Goal: Information Seeking & Learning: Learn about a topic

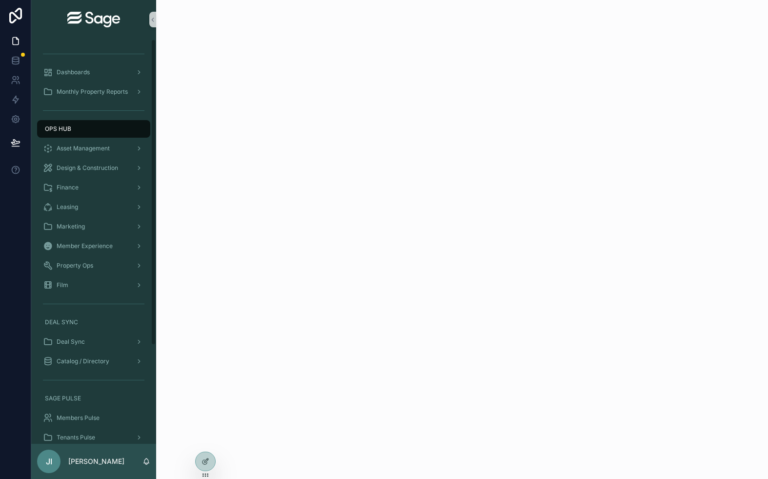
click at [111, 455] on div "JI Jonathan Iger" at bounding box center [93, 461] width 125 height 35
click at [106, 459] on p "[PERSON_NAME]" at bounding box center [96, 461] width 56 height 10
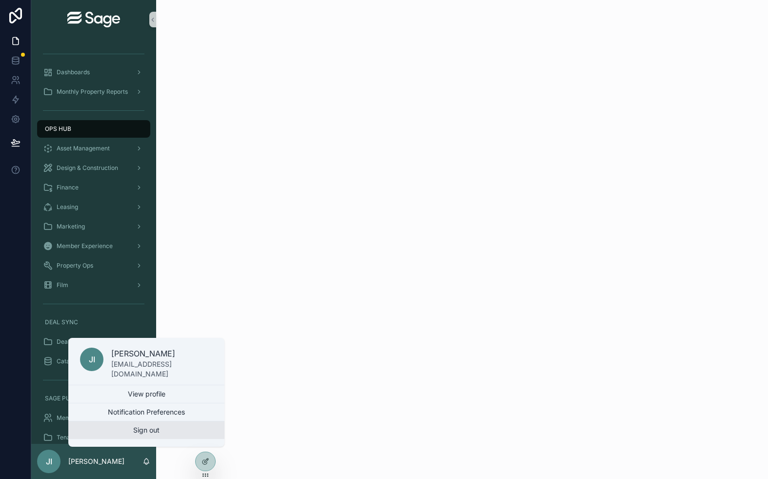
click at [126, 436] on button "Sign out" at bounding box center [146, 430] width 156 height 18
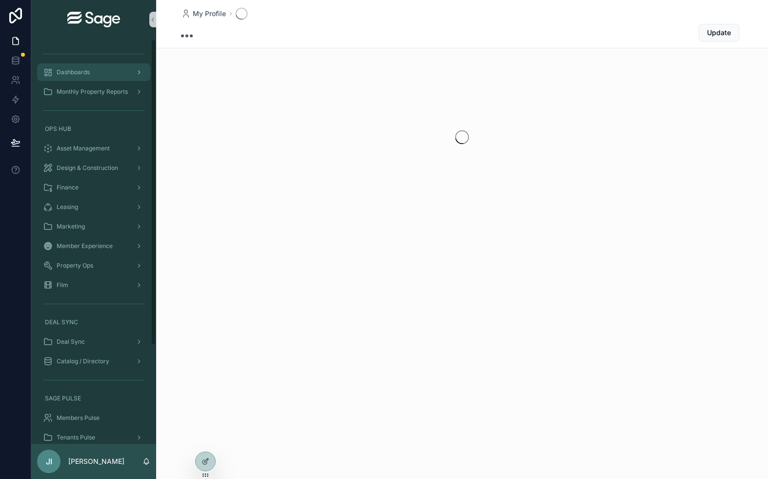
click at [121, 72] on div "Dashboards" at bounding box center [94, 72] width 102 height 16
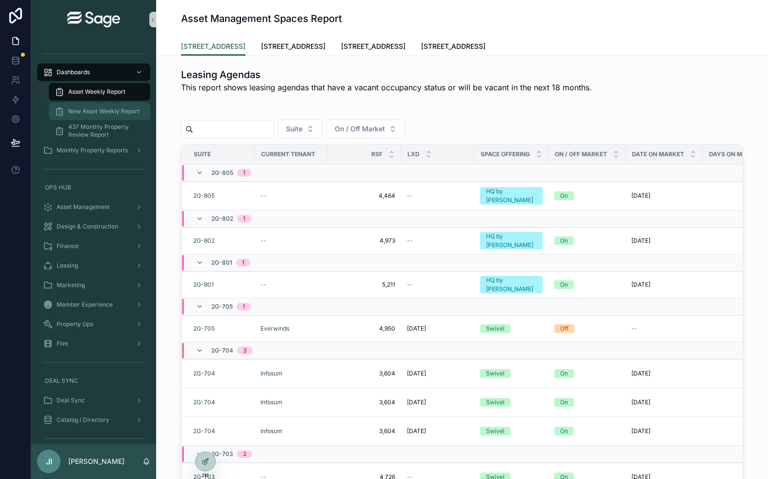
click at [117, 109] on span "New Asset Weekly Report" at bounding box center [103, 111] width 71 height 8
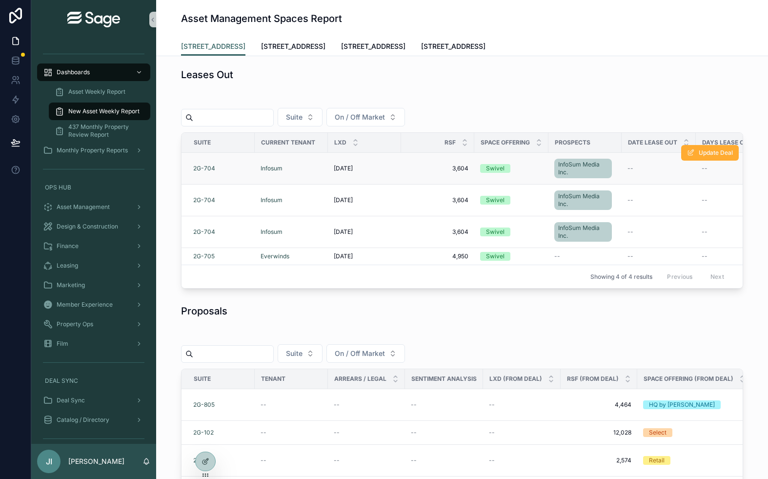
click at [388, 167] on div "[DATE] [DATE]" at bounding box center [365, 169] width 62 height 8
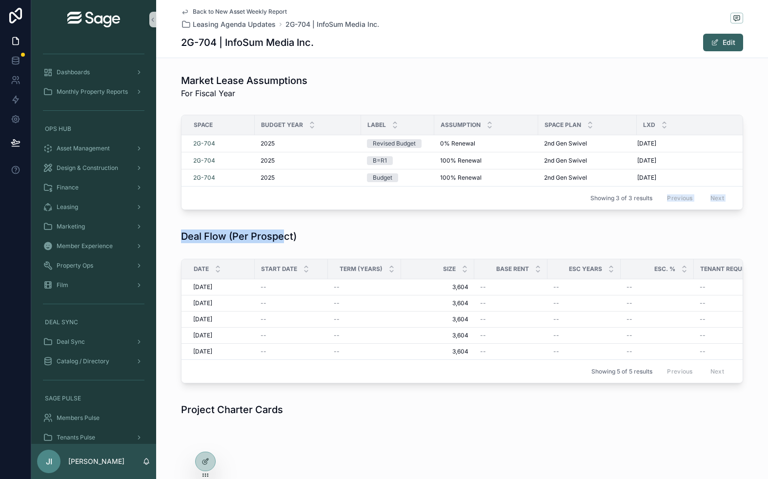
drag, startPoint x: 393, startPoint y: 220, endPoint x: 283, endPoint y: 236, distance: 111.9
click at [283, 236] on div "Market Lease Assumptions For Fiscal Year Space Budget Year Label Assumption Spa…" at bounding box center [462, 245] width 612 height 350
click at [283, 236] on h1 "Deal Flow (Per Prospect)" at bounding box center [239, 236] width 116 height 14
drag, startPoint x: 300, startPoint y: 236, endPoint x: 196, endPoint y: 225, distance: 104.6
click at [196, 225] on div "Market Lease Assumptions For Fiscal Year Space Budget Year Label Assumption Spa…" at bounding box center [462, 245] width 612 height 350
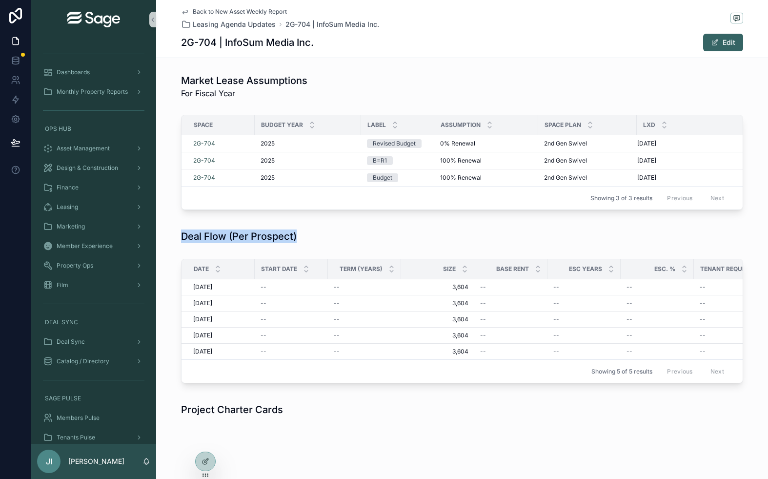
click at [196, 225] on div "Market Lease Assumptions For Fiscal Year Space Budget Year Label Assumption Spa…" at bounding box center [462, 245] width 612 height 350
click at [101, 74] on div "Dashboards" at bounding box center [94, 72] width 102 height 16
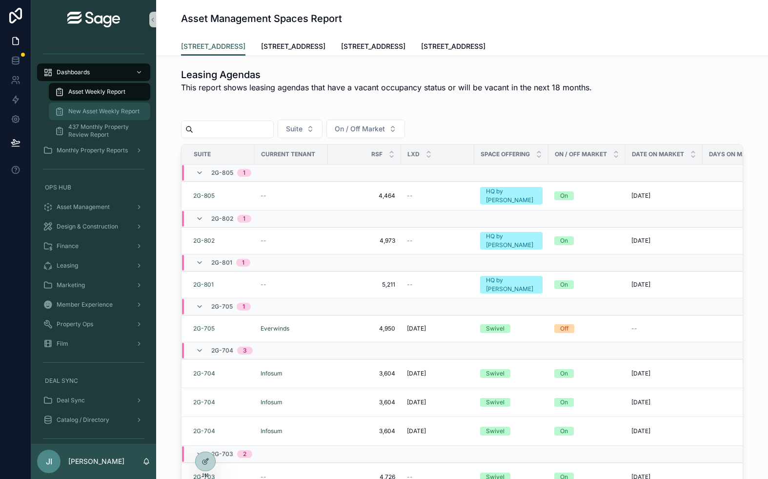
click at [119, 109] on span "New Asset Weekly Report" at bounding box center [103, 111] width 71 height 8
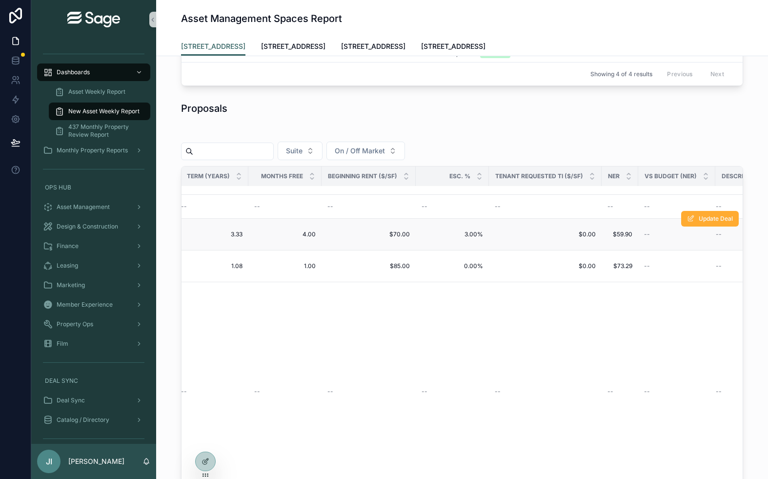
scroll to position [23, 767]
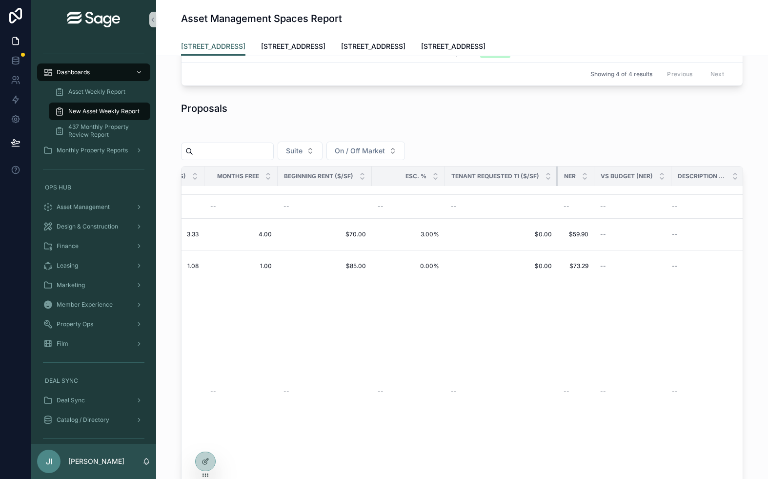
click at [556, 169] on div "scrollable content" at bounding box center [558, 176] width 4 height 20
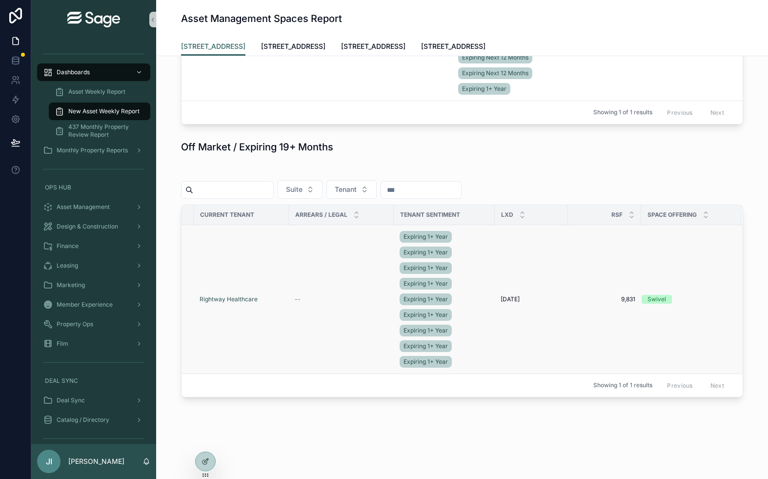
scroll to position [0, 0]
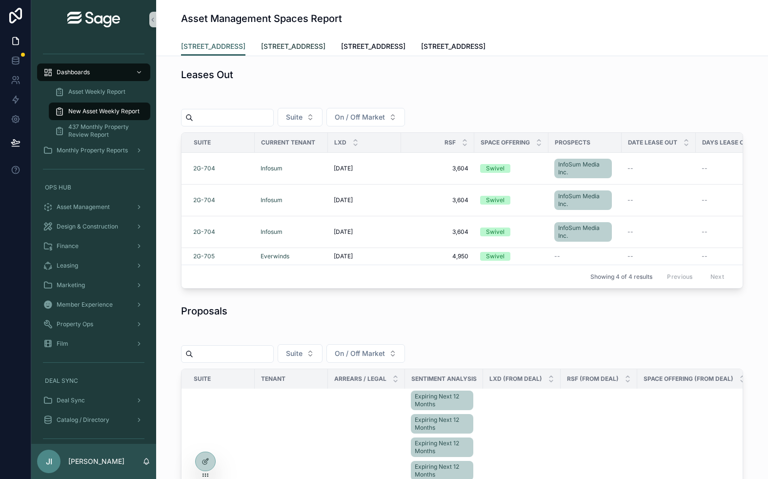
click at [275, 45] on span "[STREET_ADDRESS]" at bounding box center [293, 46] width 64 height 10
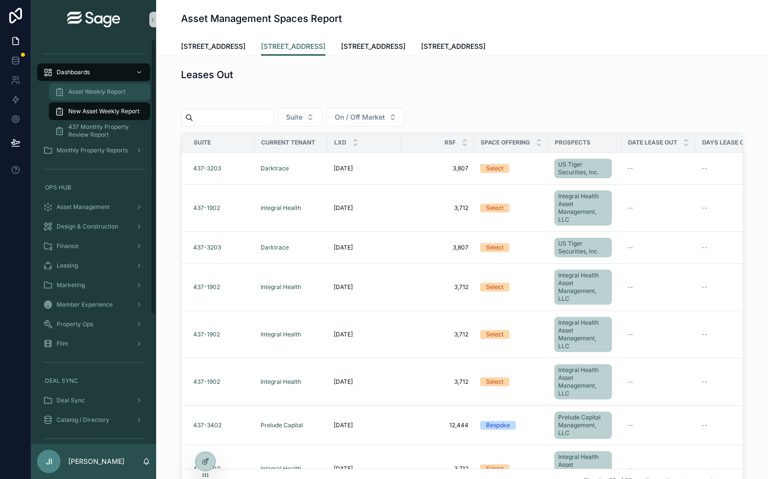
click at [111, 87] on div "Asset Weekly Report" at bounding box center [100, 92] width 90 height 16
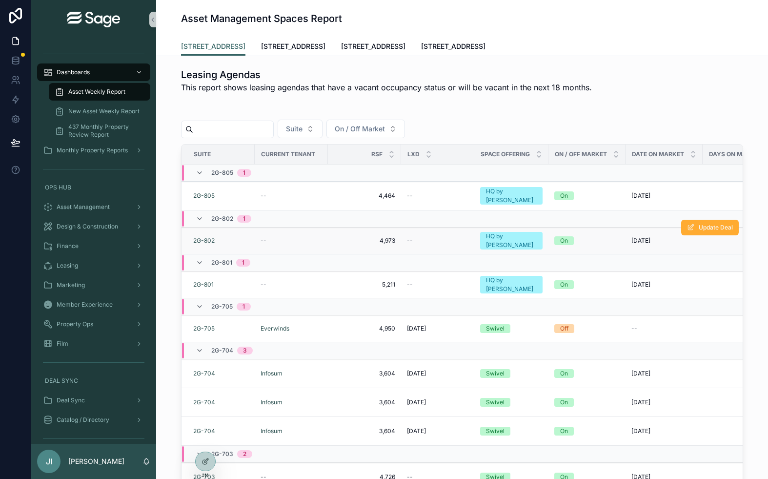
click at [436, 237] on div "--" at bounding box center [438, 241] width 62 height 8
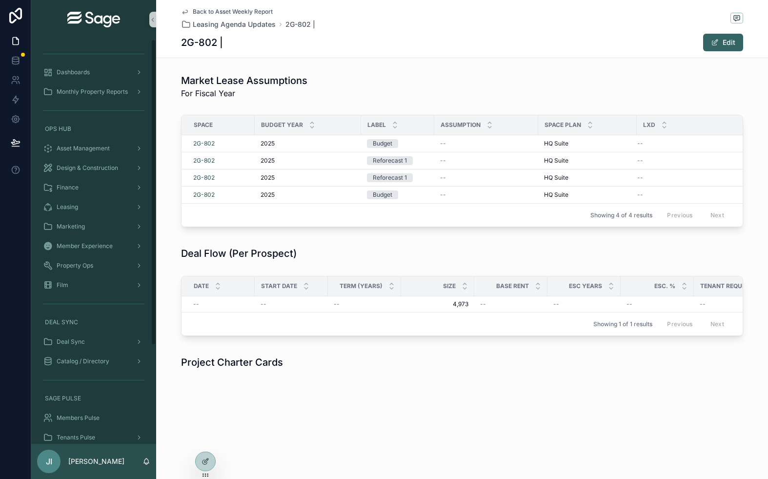
click at [245, 9] on span "Back to Asset Weekly Report" at bounding box center [233, 12] width 80 height 8
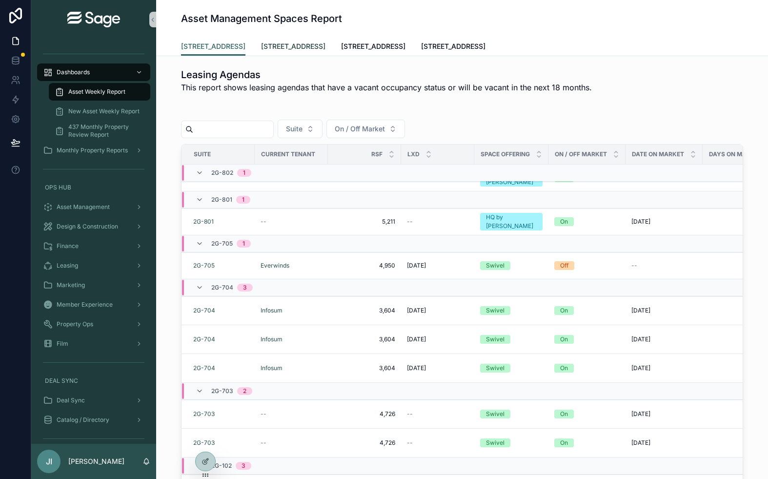
click at [306, 48] on span "[STREET_ADDRESS]" at bounding box center [293, 46] width 64 height 10
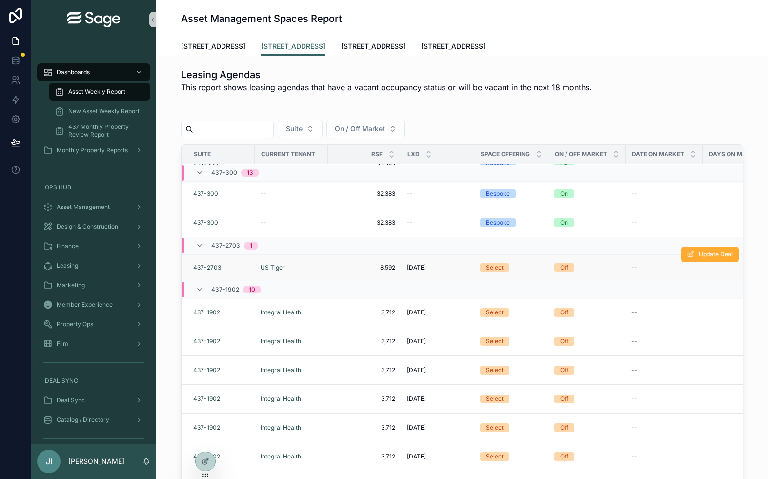
click at [350, 268] on span "8,592" at bounding box center [365, 268] width 62 height 8
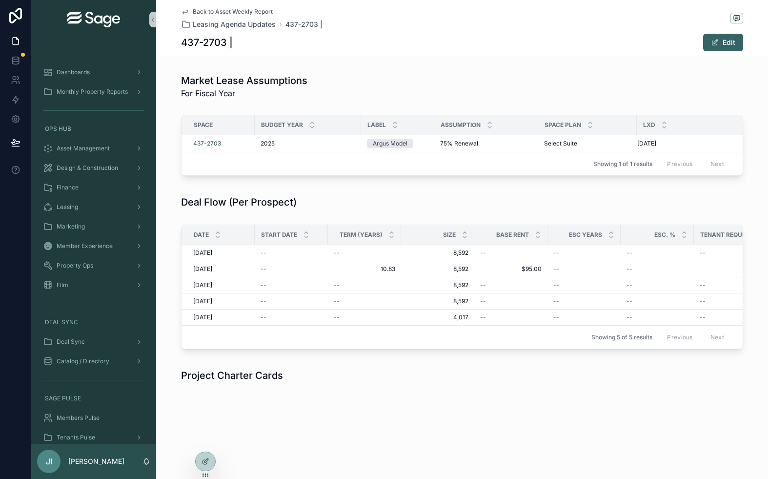
click at [220, 11] on span "Back to Asset Weekly Report" at bounding box center [233, 12] width 80 height 8
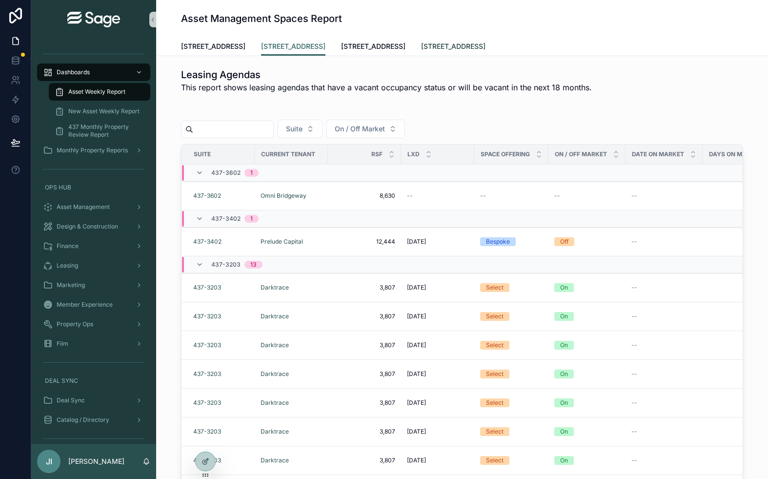
click at [440, 44] on span "[STREET_ADDRESS]" at bounding box center [453, 46] width 64 height 10
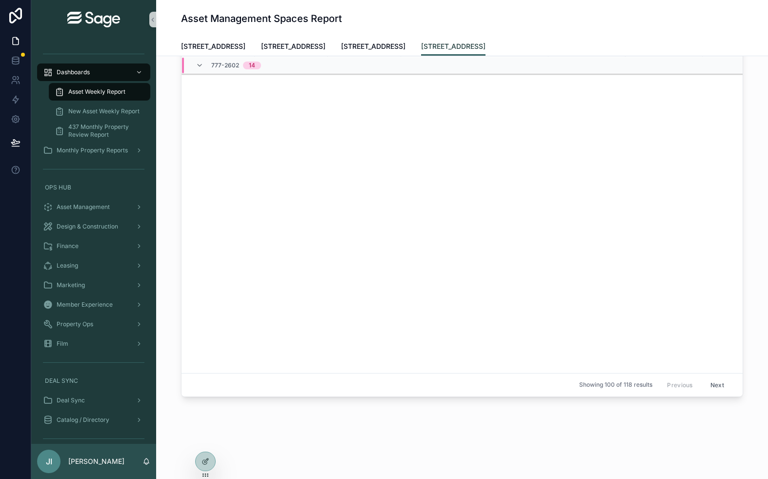
scroll to position [787, 0]
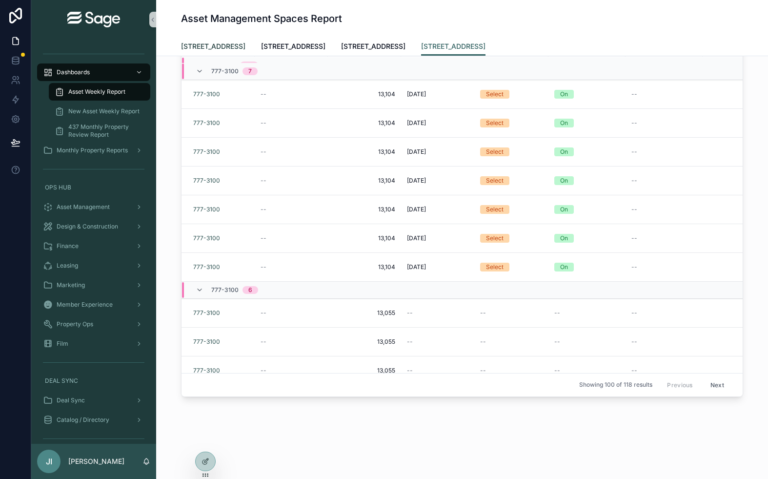
click at [235, 42] on span "[STREET_ADDRESS]" at bounding box center [213, 46] width 64 height 10
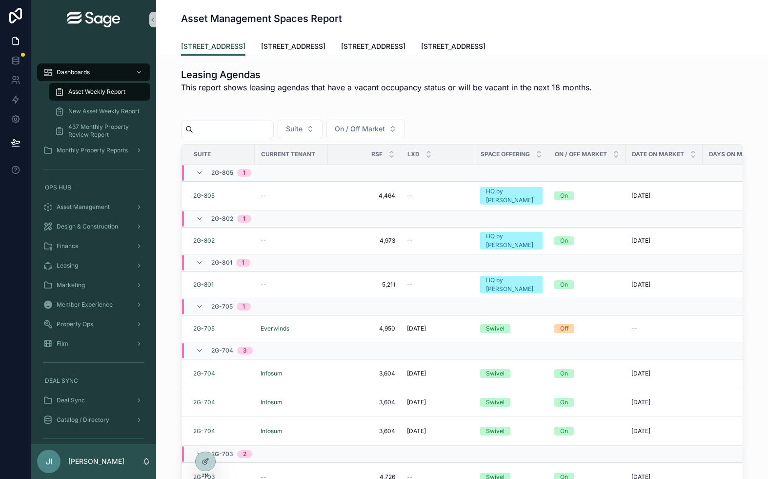
click at [231, 52] on link "[STREET_ADDRESS]" at bounding box center [213, 47] width 64 height 19
click at [139, 112] on span "New Asset Weekly Report" at bounding box center [103, 111] width 71 height 8
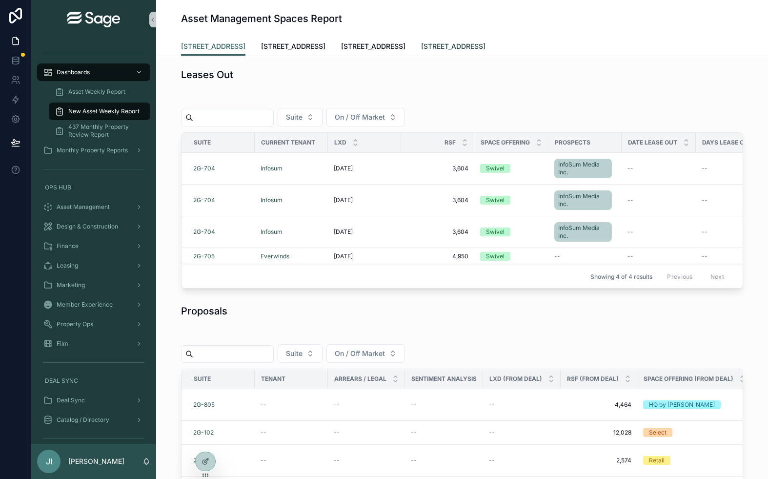
click at [437, 44] on span "[STREET_ADDRESS]" at bounding box center [453, 46] width 64 height 10
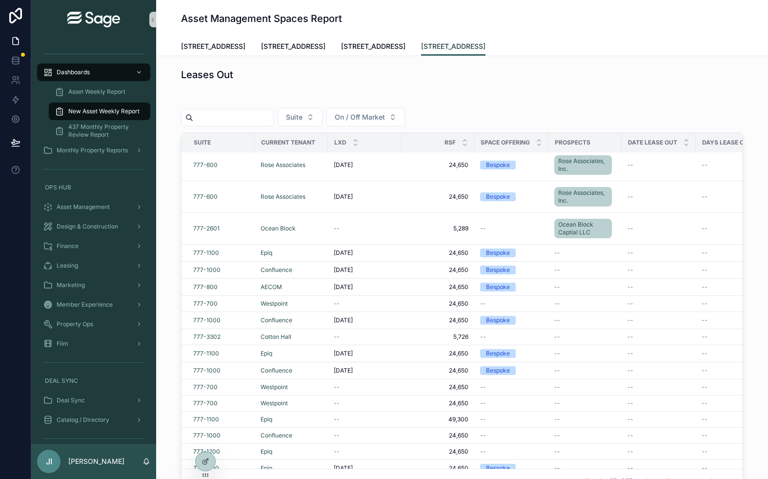
scroll to position [1266, 0]
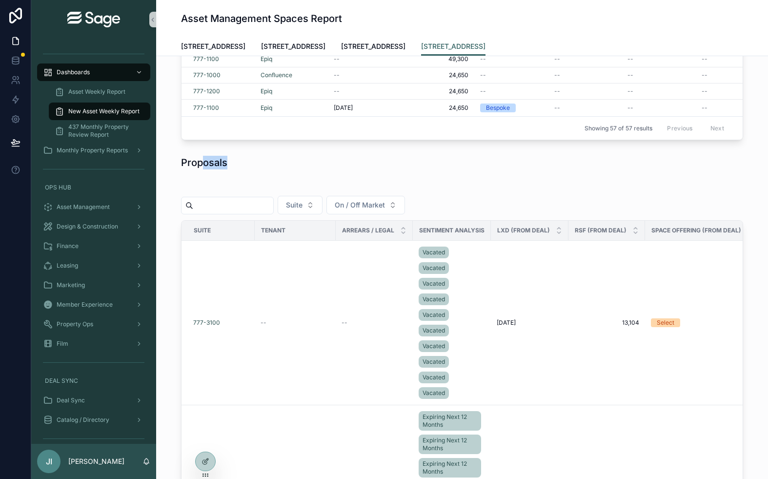
drag, startPoint x: 441, startPoint y: 174, endPoint x: 204, endPoint y: 157, distance: 237.4
click at [204, 157] on h1 "Proposals" at bounding box center [204, 163] width 46 height 14
drag, startPoint x: 193, startPoint y: 158, endPoint x: 228, endPoint y: 159, distance: 35.6
click at [228, 159] on div "Proposals" at bounding box center [462, 163] width 562 height 14
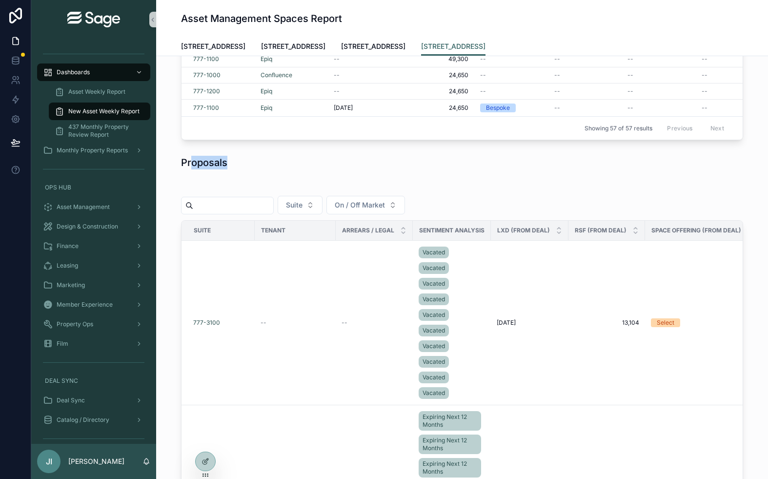
click at [228, 159] on div "Proposals" at bounding box center [462, 163] width 562 height 14
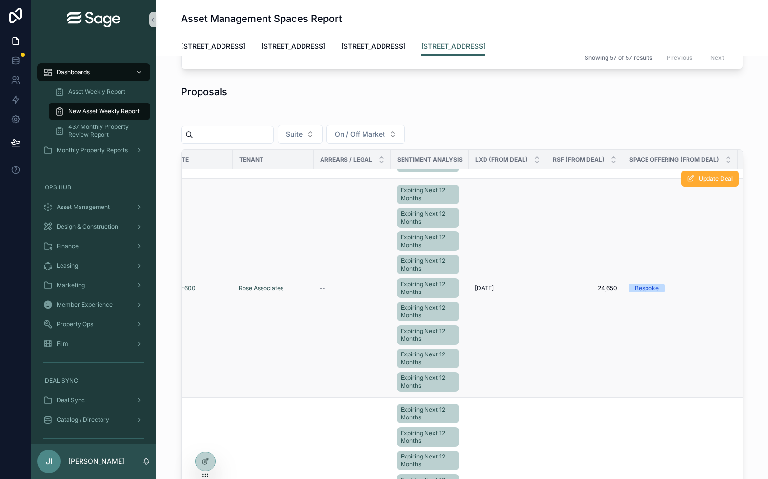
scroll to position [571, 0]
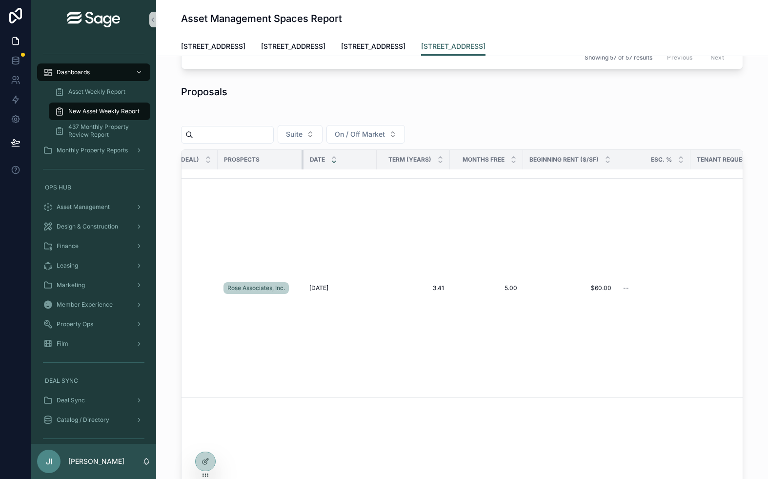
drag, startPoint x: 288, startPoint y: 158, endPoint x: 301, endPoint y: 158, distance: 12.7
click at [302, 158] on div "scrollable content" at bounding box center [304, 160] width 4 height 20
click at [375, 162] on div "Term (Years)" at bounding box center [411, 159] width 72 height 19
click at [373, 159] on div "scrollable content" at bounding box center [375, 160] width 4 height 20
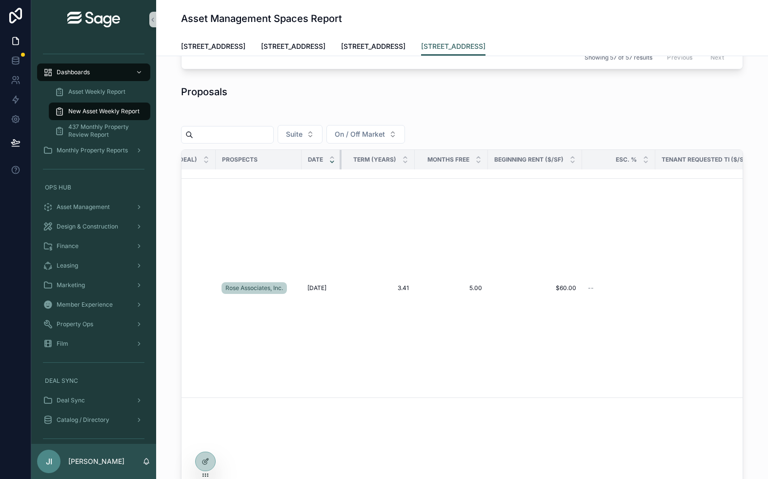
drag, startPoint x: 372, startPoint y: 159, endPoint x: 335, endPoint y: 161, distance: 37.1
click at [335, 161] on th "Date" at bounding box center [322, 160] width 40 height 20
drag, startPoint x: 411, startPoint y: 163, endPoint x: 378, endPoint y: 163, distance: 32.7
click at [378, 163] on div "Term (Years)" at bounding box center [378, 159] width 72 height 19
drag, startPoint x: 485, startPoint y: 157, endPoint x: 465, endPoint y: 157, distance: 20.0
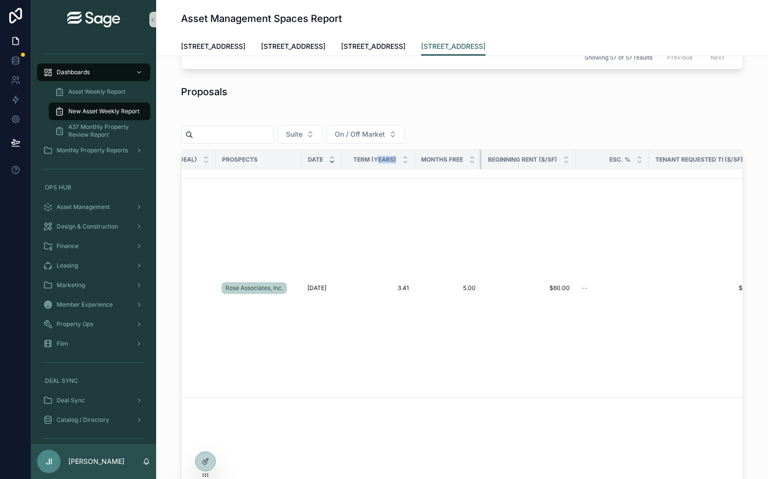
click at [465, 157] on th "Months Free" at bounding box center [448, 160] width 67 height 20
click at [576, 159] on div "ESC. %" at bounding box center [612, 159] width 72 height 19
drag, startPoint x: 575, startPoint y: 158, endPoint x: 558, endPoint y: 158, distance: 16.1
click at [558, 158] on th "Beginning Rent ($/SF)" at bounding box center [529, 160] width 94 height 20
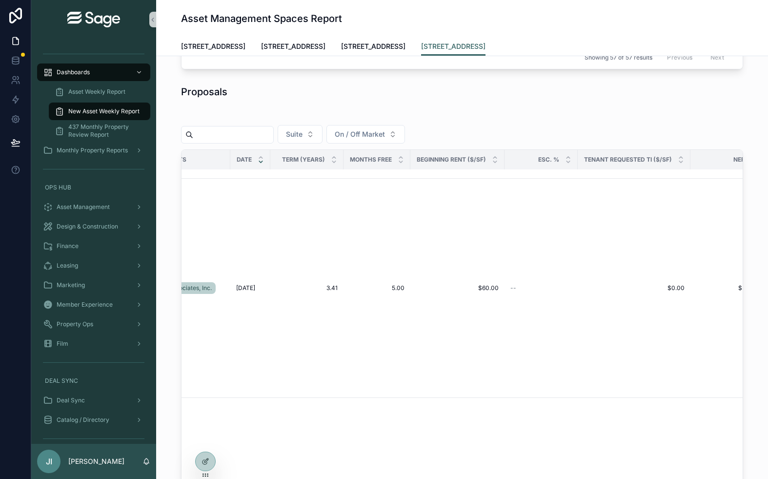
scroll to position [571, 657]
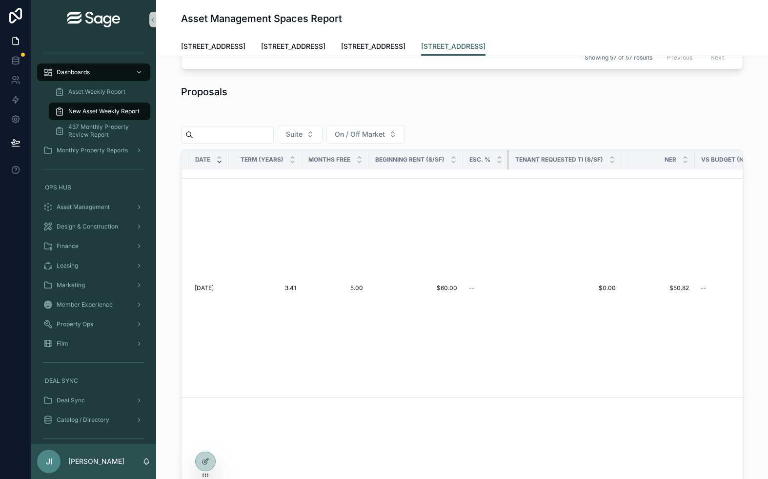
drag, startPoint x: 535, startPoint y: 157, endPoint x: 494, endPoint y: 158, distance: 41.5
click at [494, 158] on th "ESC. %" at bounding box center [486, 160] width 46 height 20
drag, startPoint x: 618, startPoint y: 158, endPoint x: 550, endPoint y: 159, distance: 68.8
click at [550, 159] on th "Tenant Requested TI ($/sf)" at bounding box center [565, 160] width 113 height 20
drag, startPoint x: 693, startPoint y: 161, endPoint x: 641, endPoint y: 155, distance: 52.6
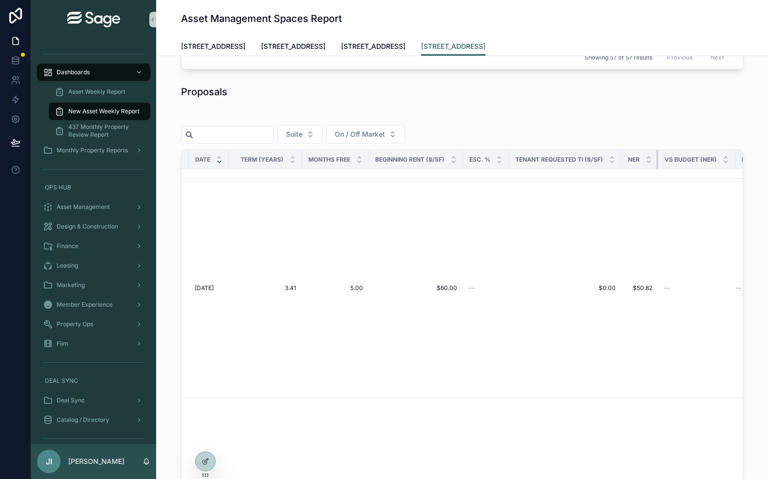
click at [641, 155] on th "NER" at bounding box center [640, 160] width 37 height 20
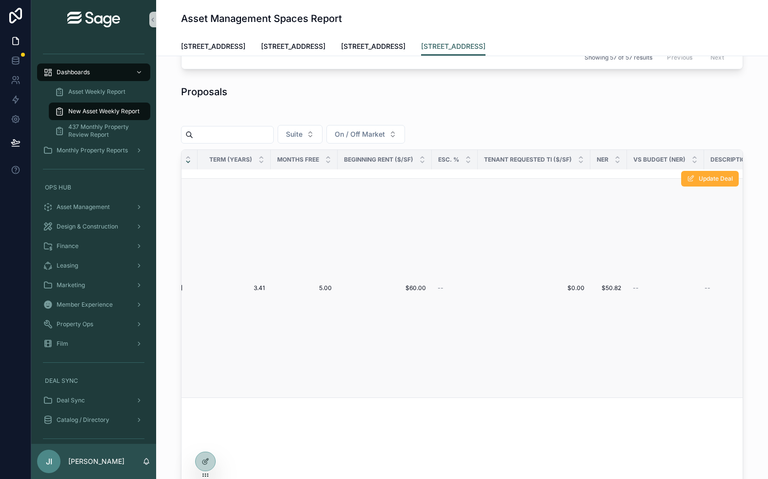
scroll to position [571, 694]
click at [688, 156] on th "Vs Budget (NER)" at bounding box center [660, 160] width 77 height 20
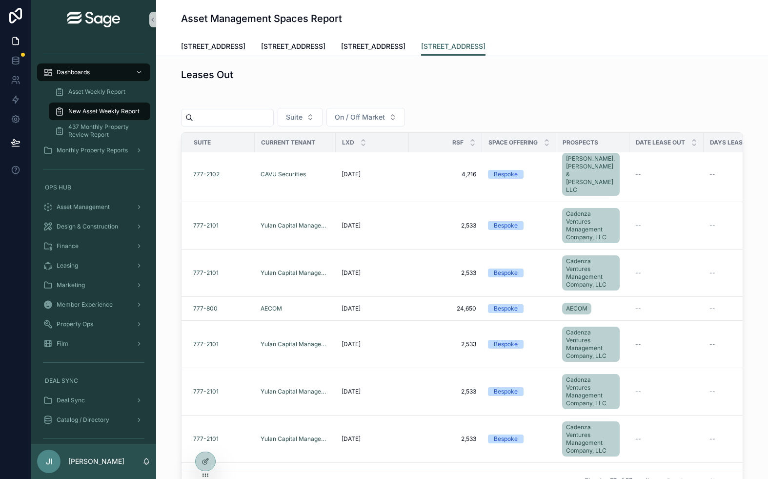
scroll to position [0, 0]
